Goal: Information Seeking & Learning: Learn about a topic

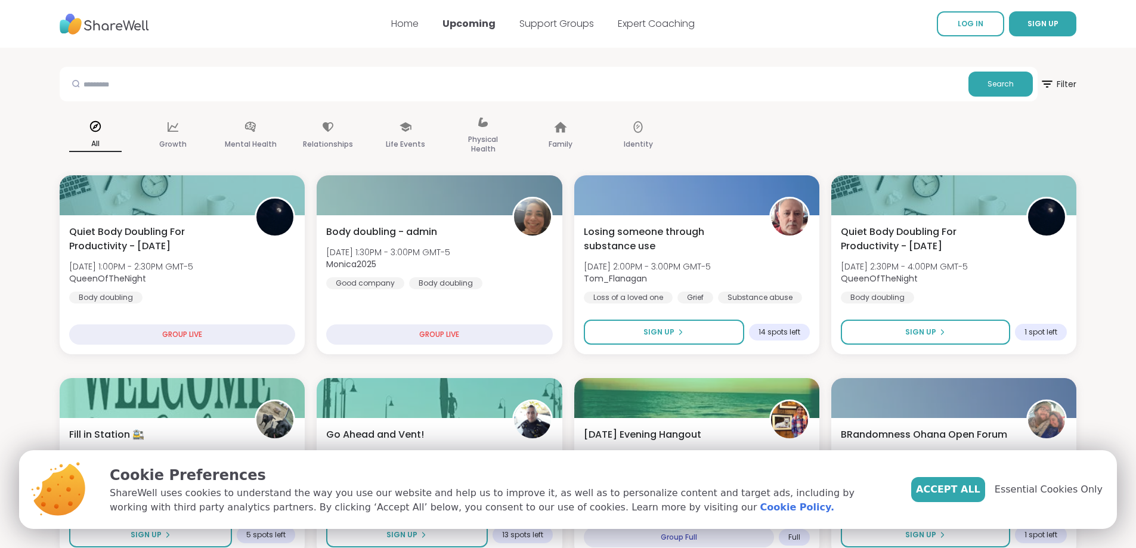
click at [1078, 488] on span "Essential Cookies Only" at bounding box center [1048, 489] width 108 height 14
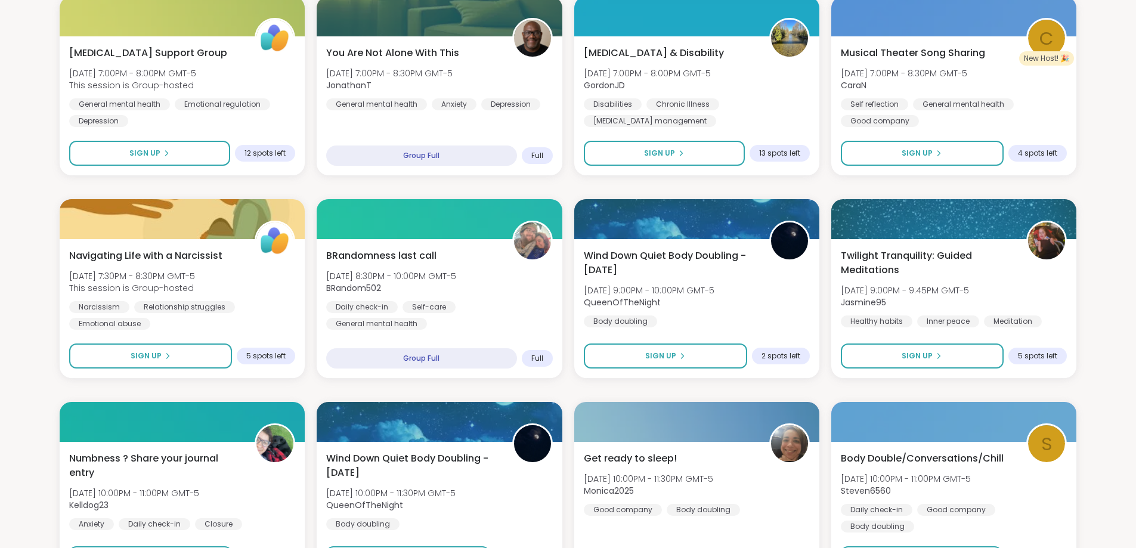
scroll to position [811, 0]
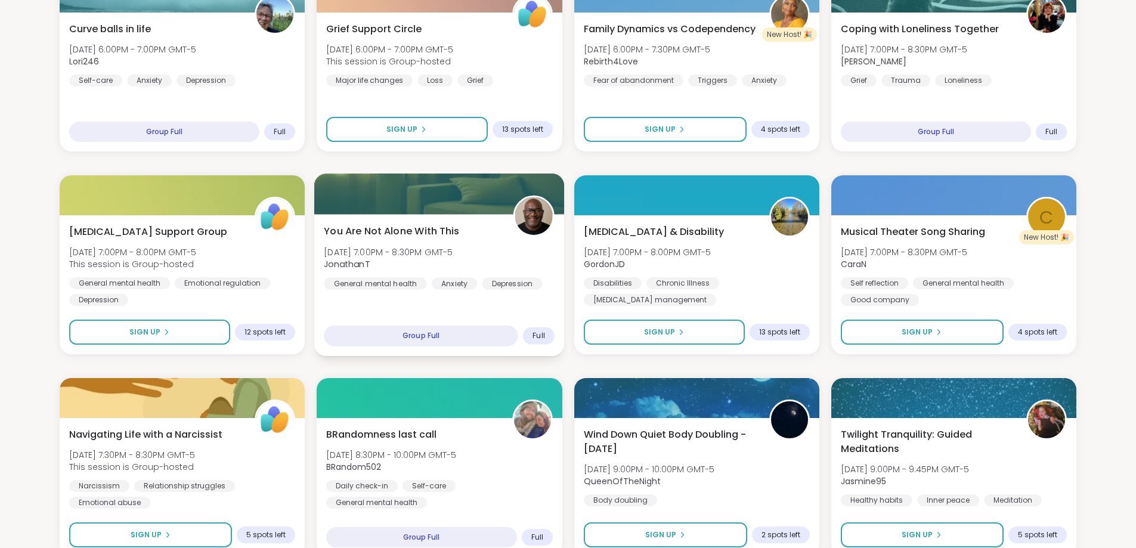
click at [421, 219] on div "You Are Not Alone With [DATE][DATE] 7:00PM - 8:30PM GMT-5 JonathanT General men…" at bounding box center [439, 285] width 250 height 142
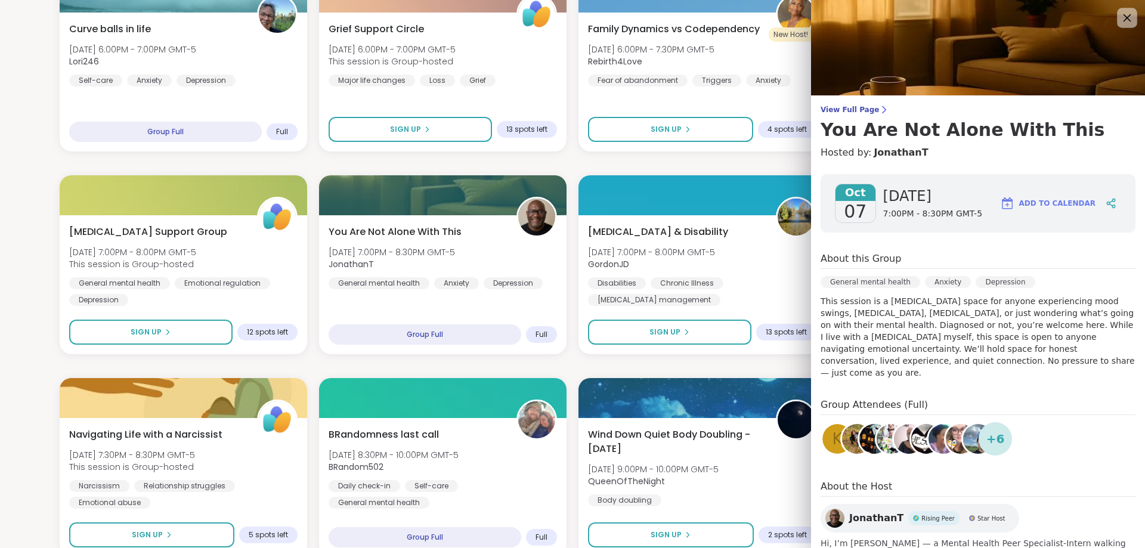
click at [1119, 18] on icon at bounding box center [1126, 17] width 15 height 15
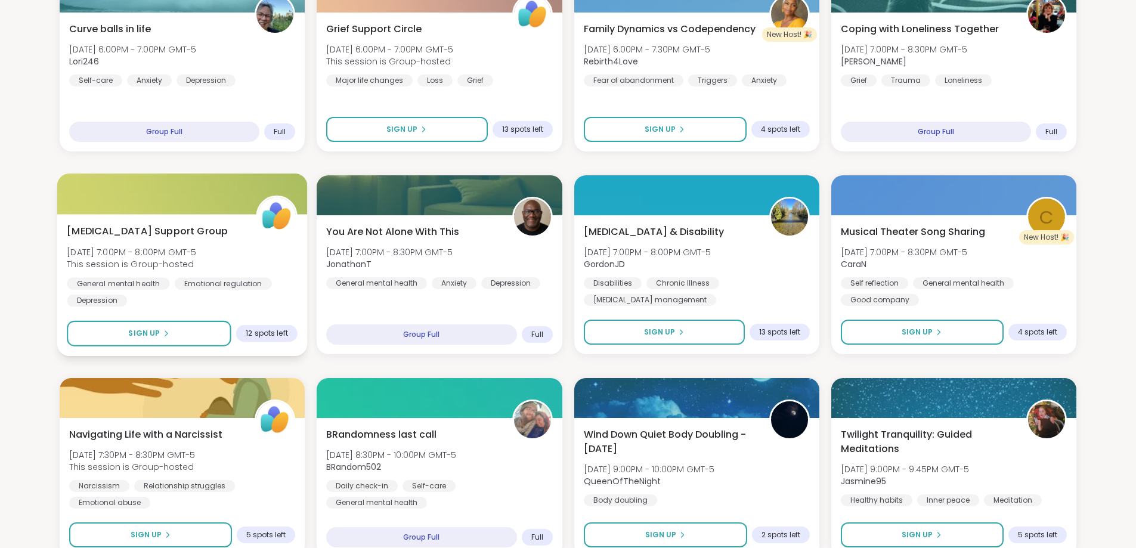
click at [203, 215] on div "[MEDICAL_DATA] Support Group [DATE] 7:00PM - 8:00PM GMT-5 This session is Group…" at bounding box center [182, 285] width 250 height 142
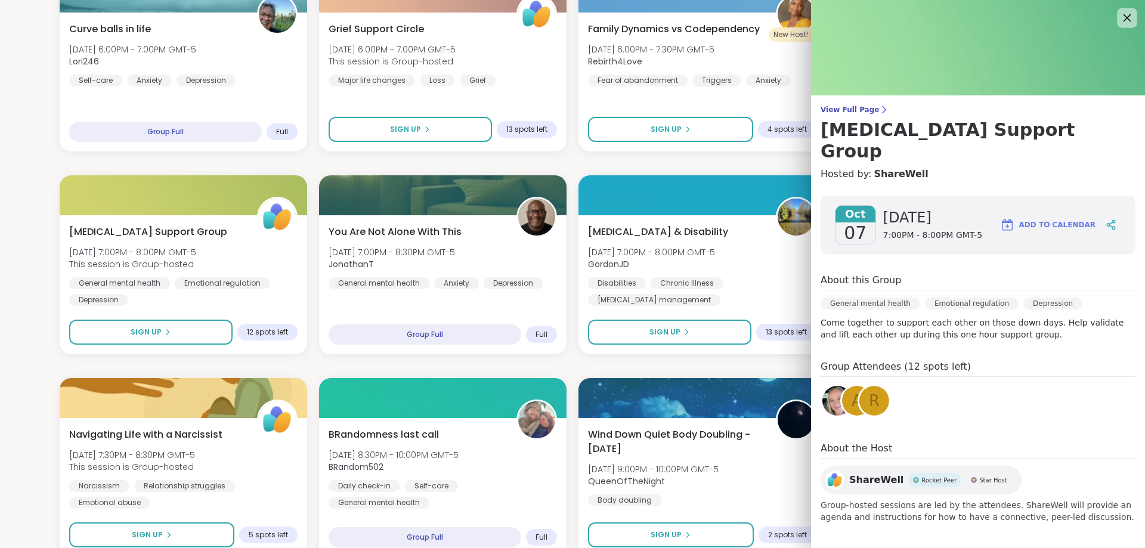
click at [1119, 11] on icon at bounding box center [1126, 17] width 15 height 15
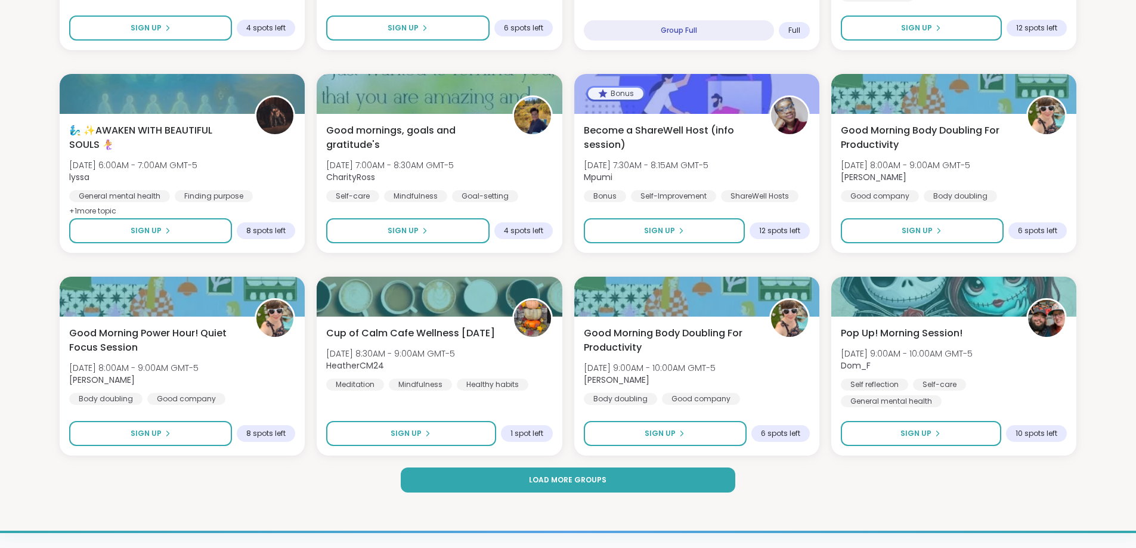
scroll to position [1705, 0]
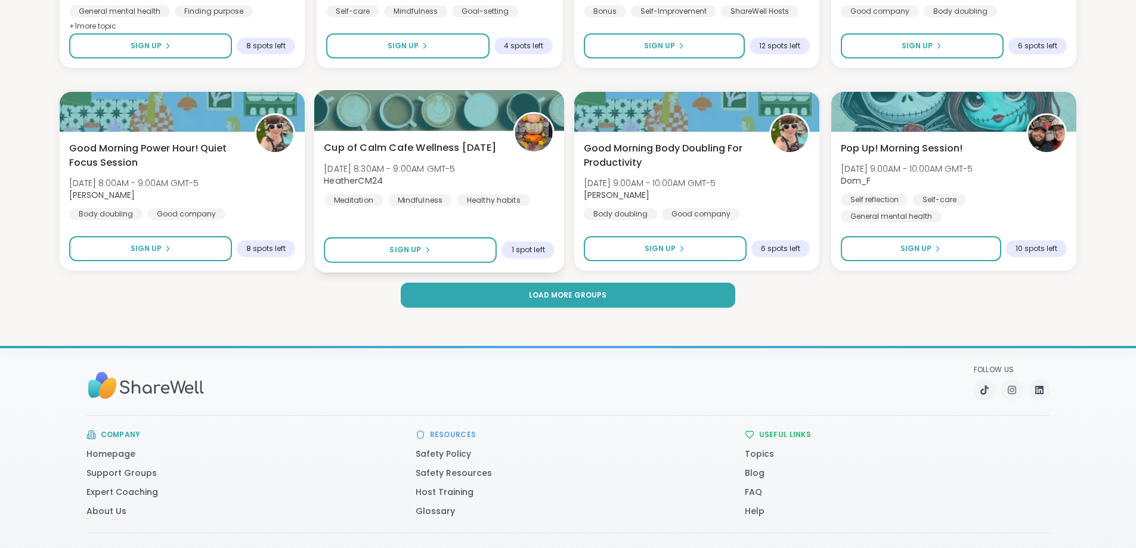
click at [433, 135] on div "Cup of Calm Cafe Wellness [DATE] [DATE] 8:30AM - 9:00AM GMT-5 HeatherCM24 Medit…" at bounding box center [439, 202] width 250 height 142
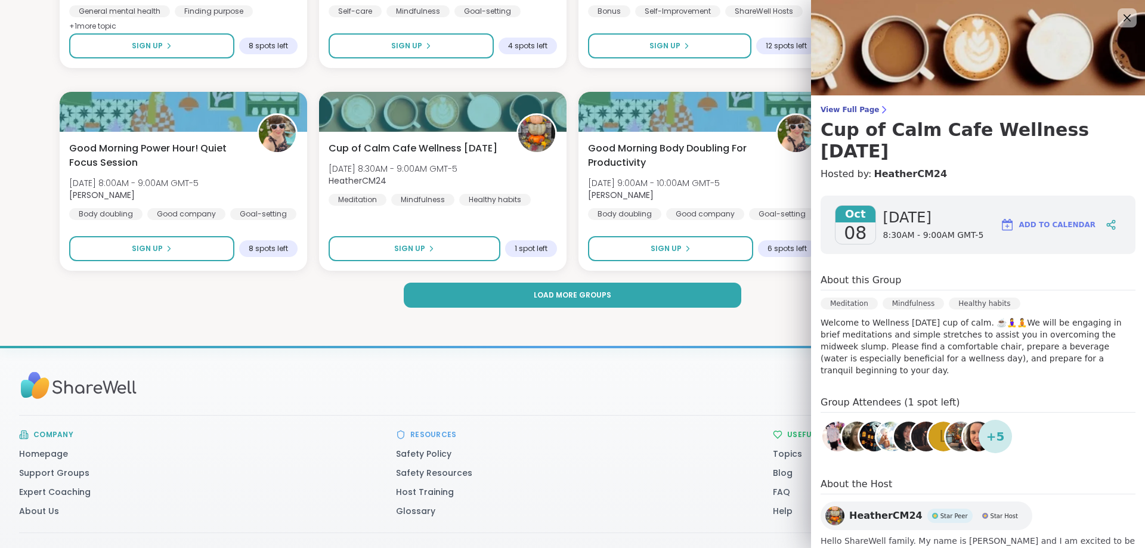
click at [517, 386] on div "Follow Us" at bounding box center [572, 390] width 1106 height 51
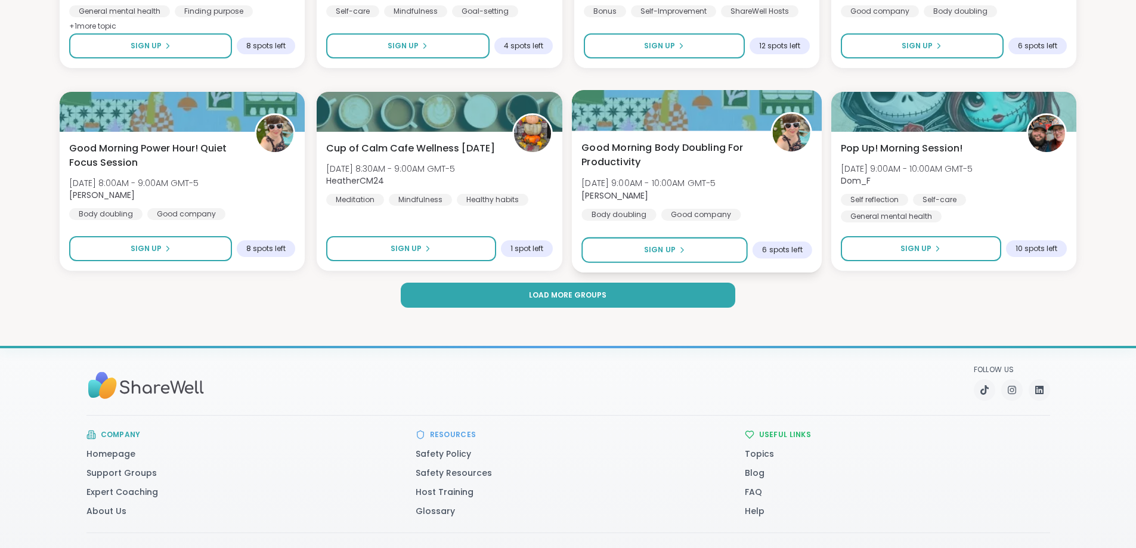
click at [696, 157] on span "Good Morning Body Doubling For Productivity" at bounding box center [669, 155] width 176 height 29
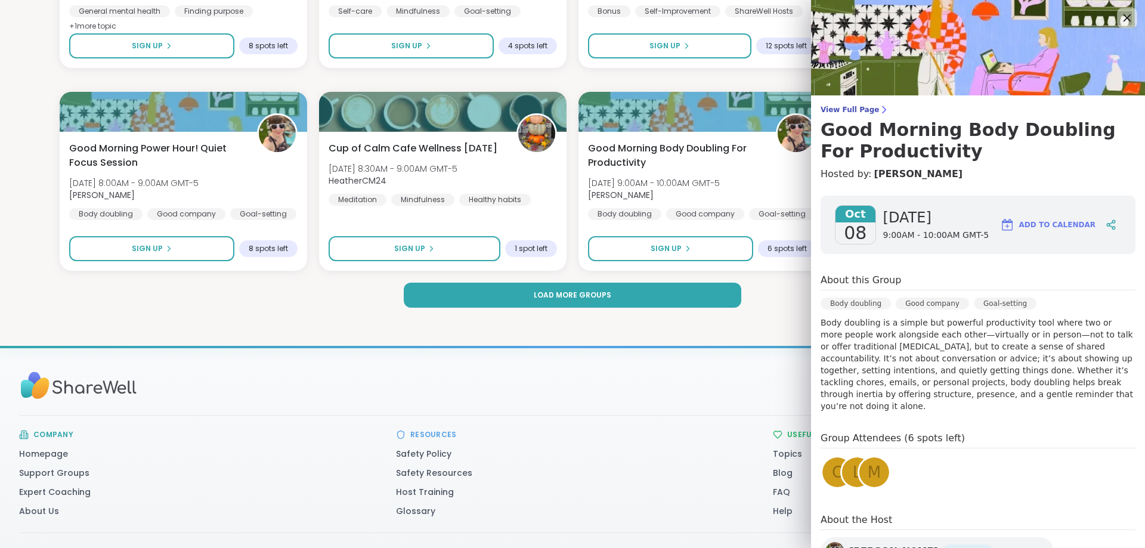
click at [1123, 20] on icon at bounding box center [1127, 18] width 8 height 8
